Goal: Information Seeking & Learning: Find specific fact

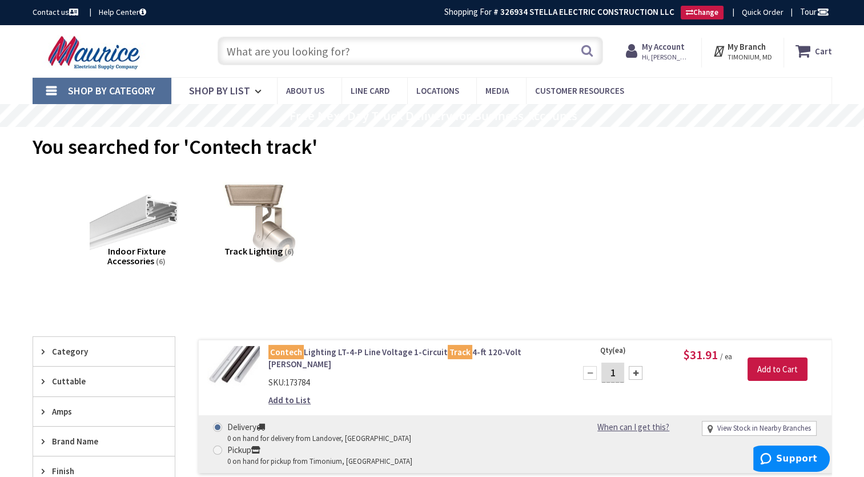
click at [295, 50] on input "text" at bounding box center [411, 51] width 386 height 29
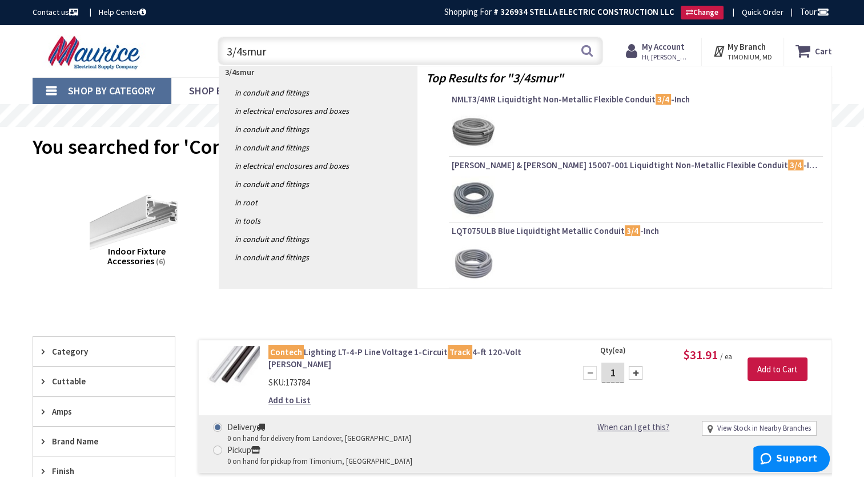
type input "3/4smurf"
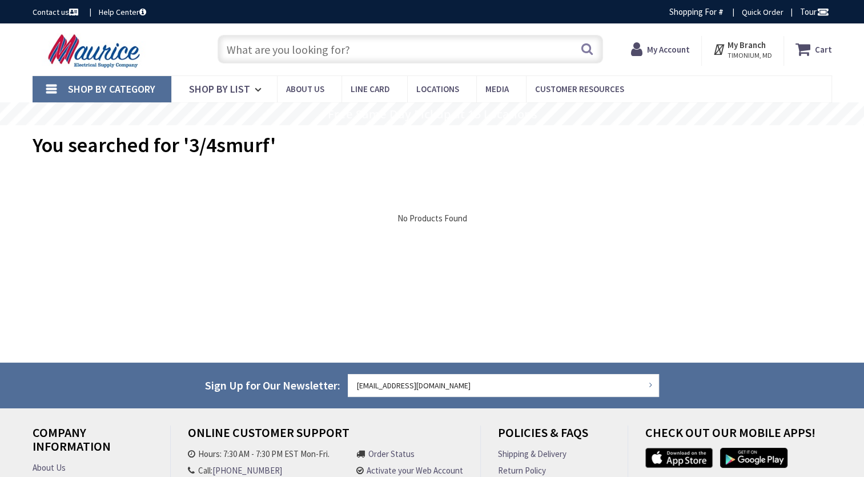
type input "[US_STATE][GEOGRAPHIC_DATA]. SE, [US_STATE], DC 20003, [GEOGRAPHIC_DATA]"
click at [254, 47] on input "text" at bounding box center [411, 49] width 386 height 29
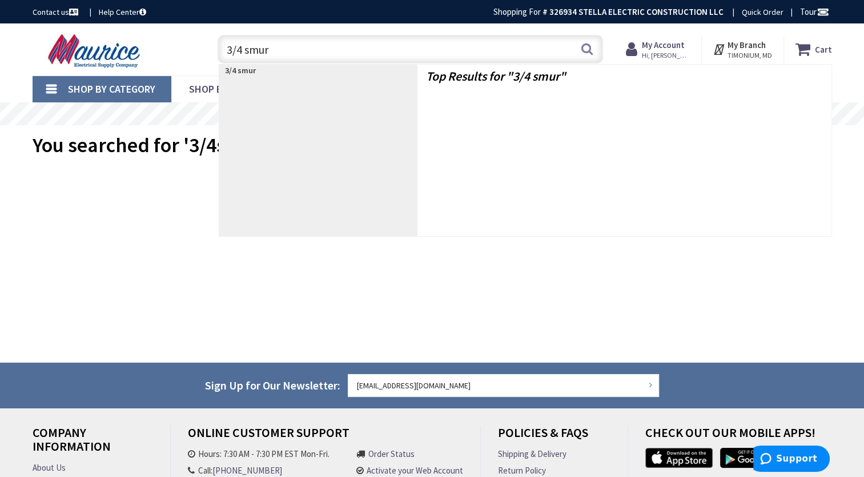
type input "3/4 smurf"
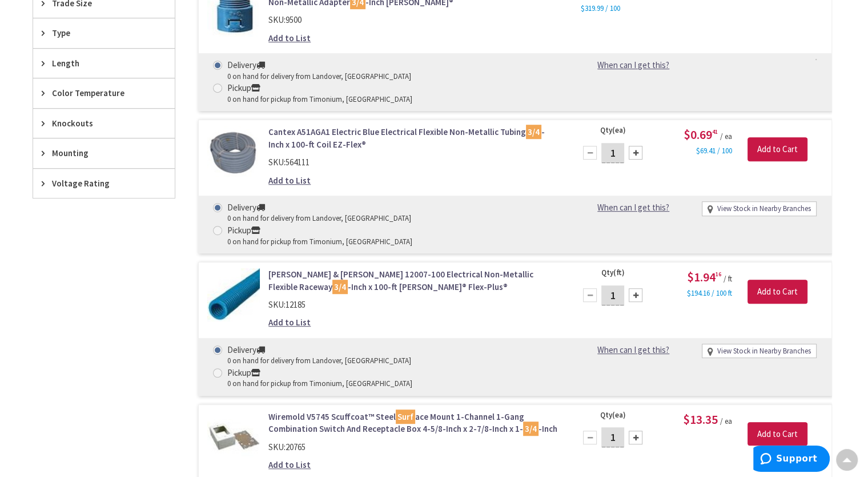
scroll to position [515, 0]
